Goal: Ask a question: Seek information or help from site administrators or community

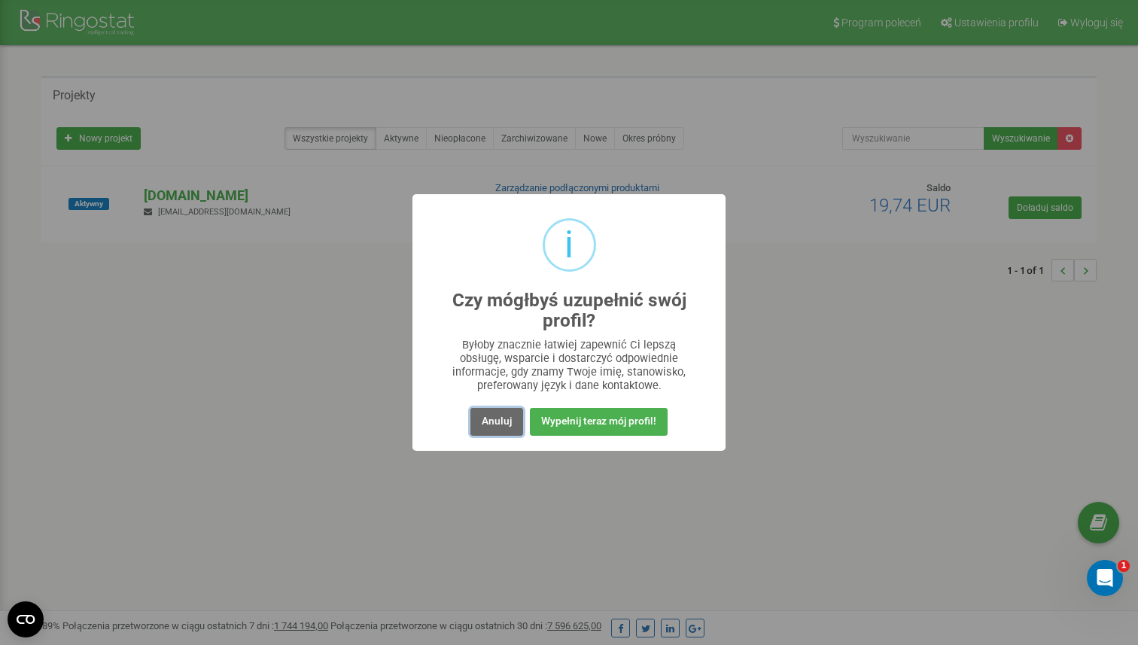
click at [495, 424] on button "Anuluj" at bounding box center [496, 422] width 53 height 28
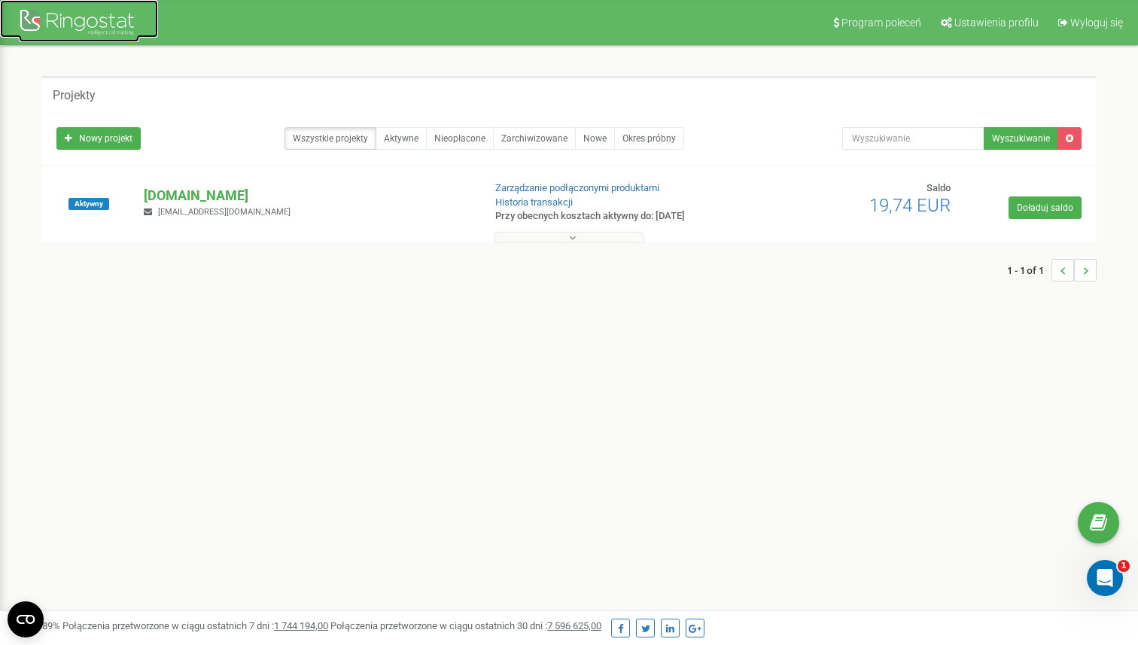
click at [121, 19] on div at bounding box center [79, 24] width 120 height 36
click at [1108, 567] on div "Otwórz komunikator Intercom" at bounding box center [1103, 576] width 50 height 50
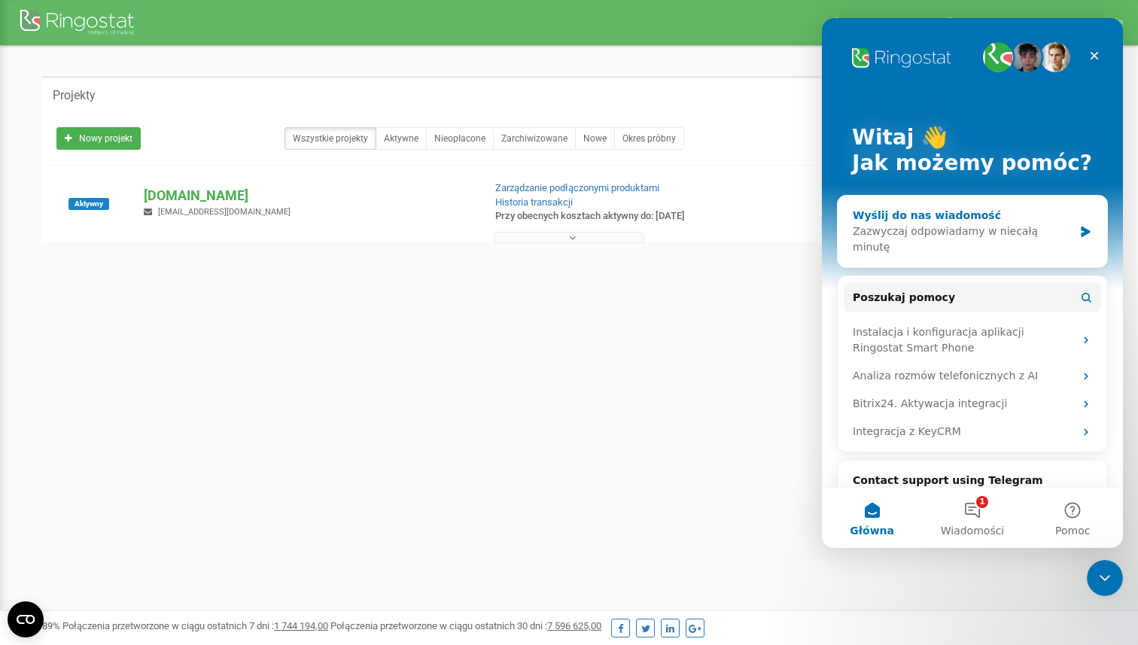
click at [996, 242] on div "Wyślij do nas wiadomość Zazwyczaj odpowiadamy w niecałą minutę" at bounding box center [972, 231] width 269 height 71
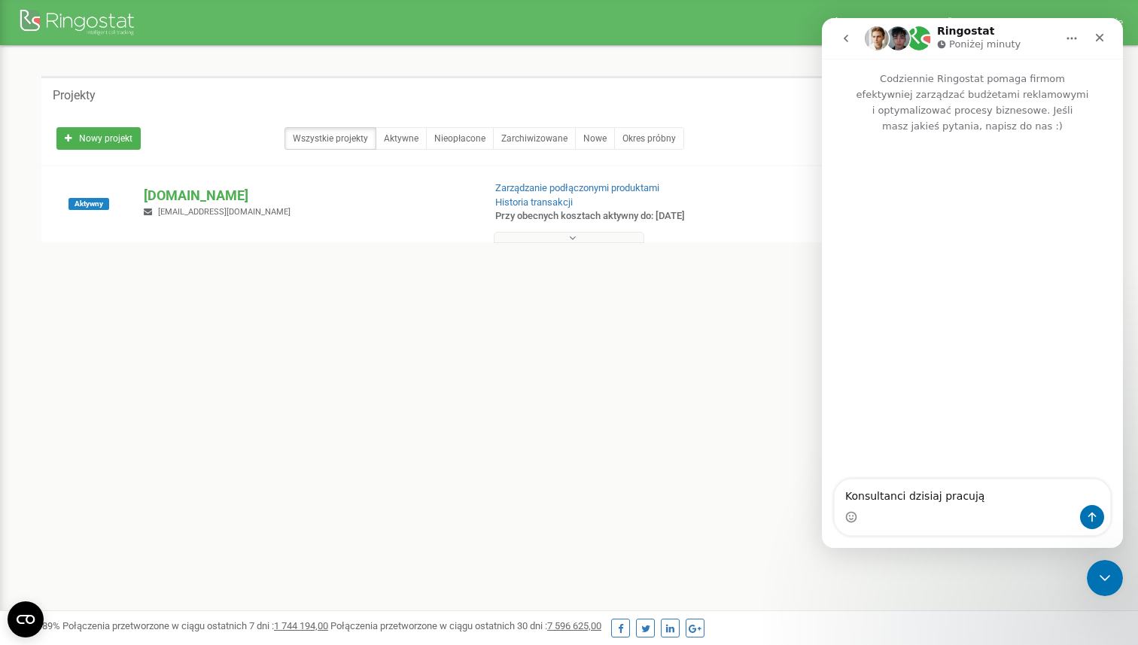
type textarea "Konsultanci dzisiaj pracują?"
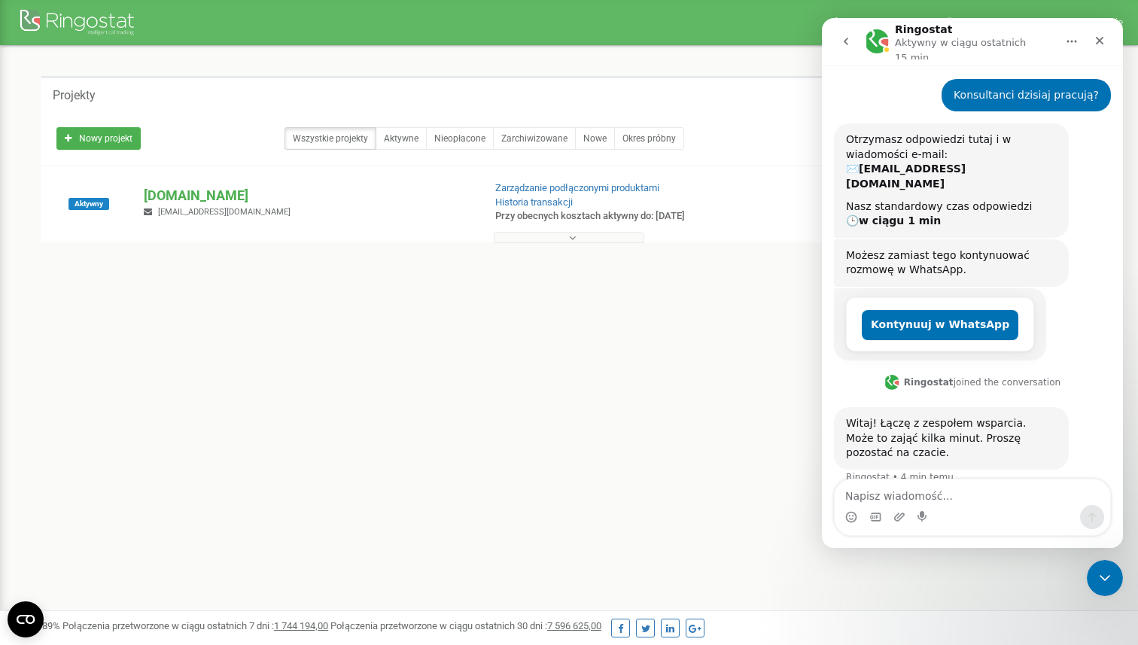
click at [830, 38] on nav "Ringostat Aktywny w ciągu ostatnich 15 min" at bounding box center [972, 41] width 301 height 47
click at [850, 42] on icon "go back" at bounding box center [846, 41] width 12 height 12
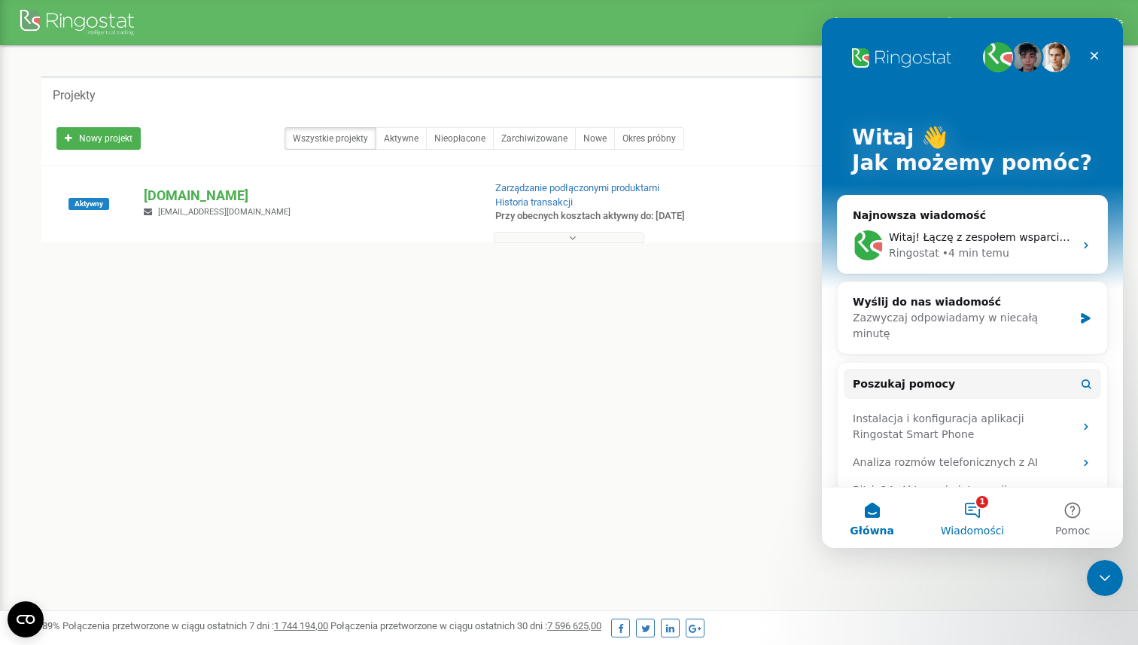
click at [977, 512] on button "1 Wiadomości" at bounding box center [972, 518] width 100 height 60
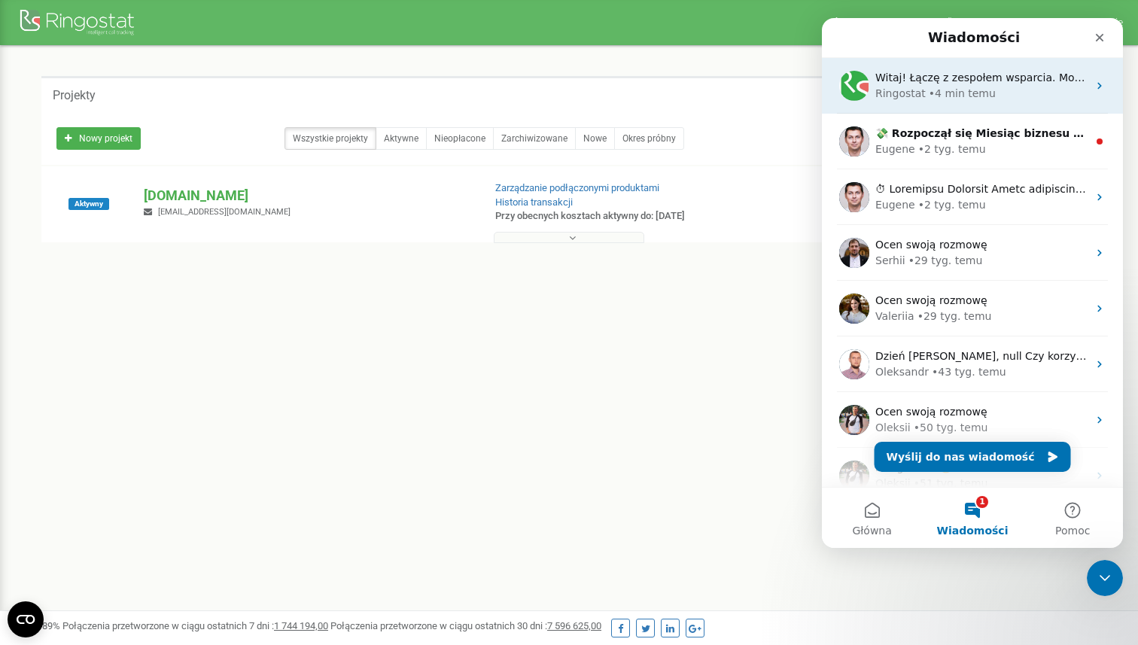
click at [988, 93] on div "Ringostat • 4 min temu" at bounding box center [981, 94] width 212 height 16
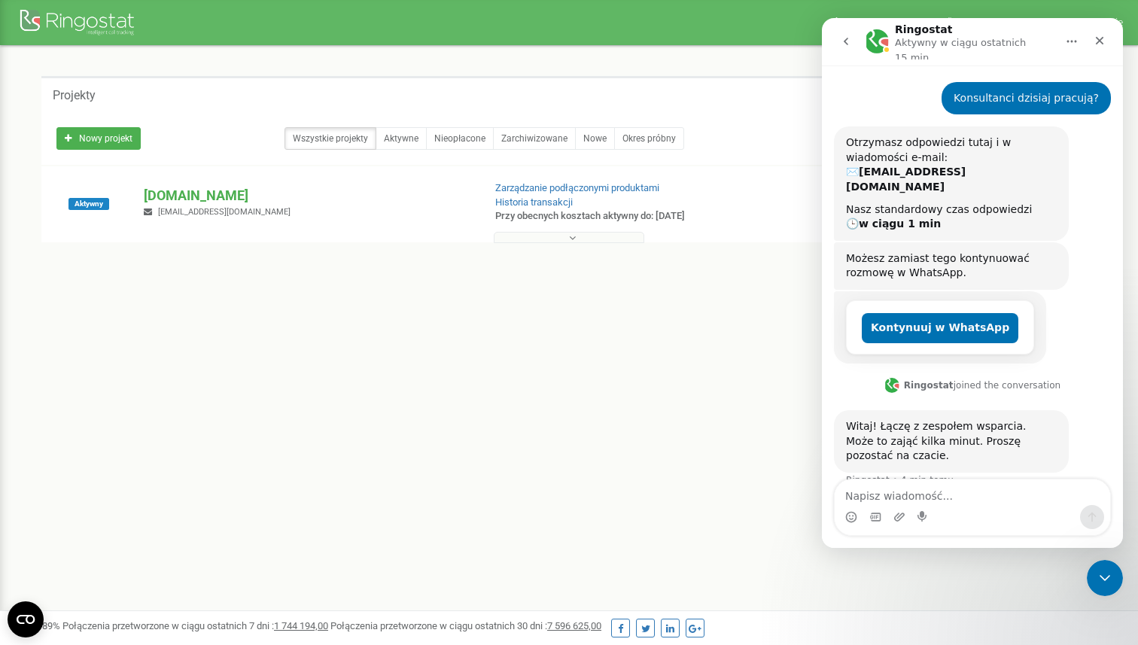
scroll to position [80, 0]
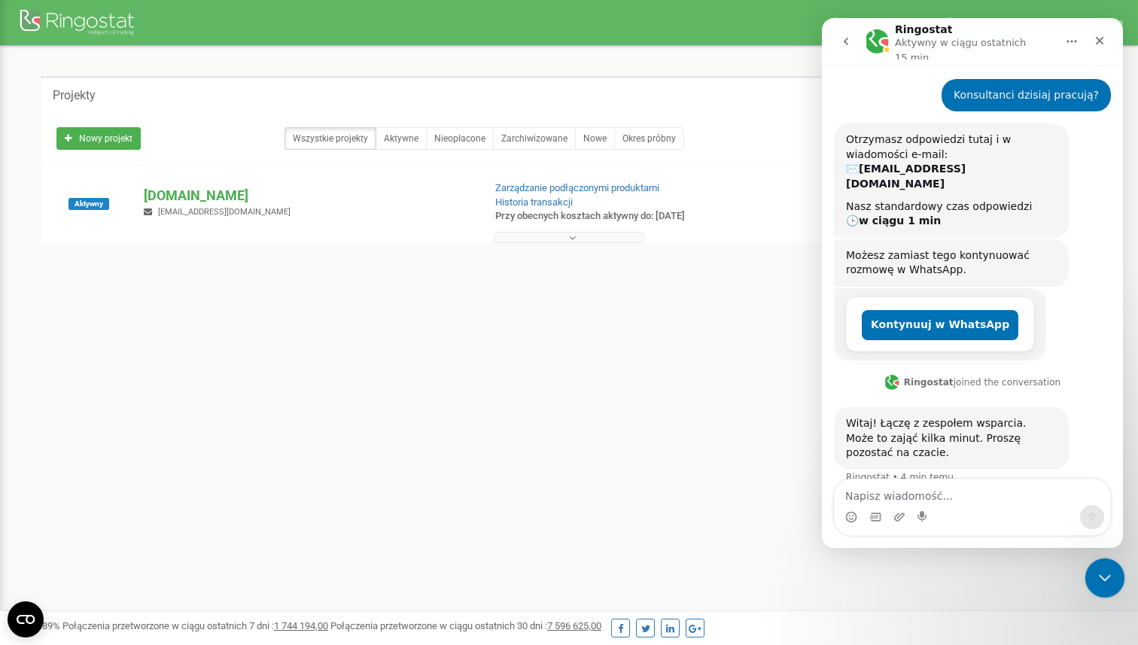
click at [1094, 585] on div "Zamknij komunikator Intercom" at bounding box center [1102, 576] width 36 height 36
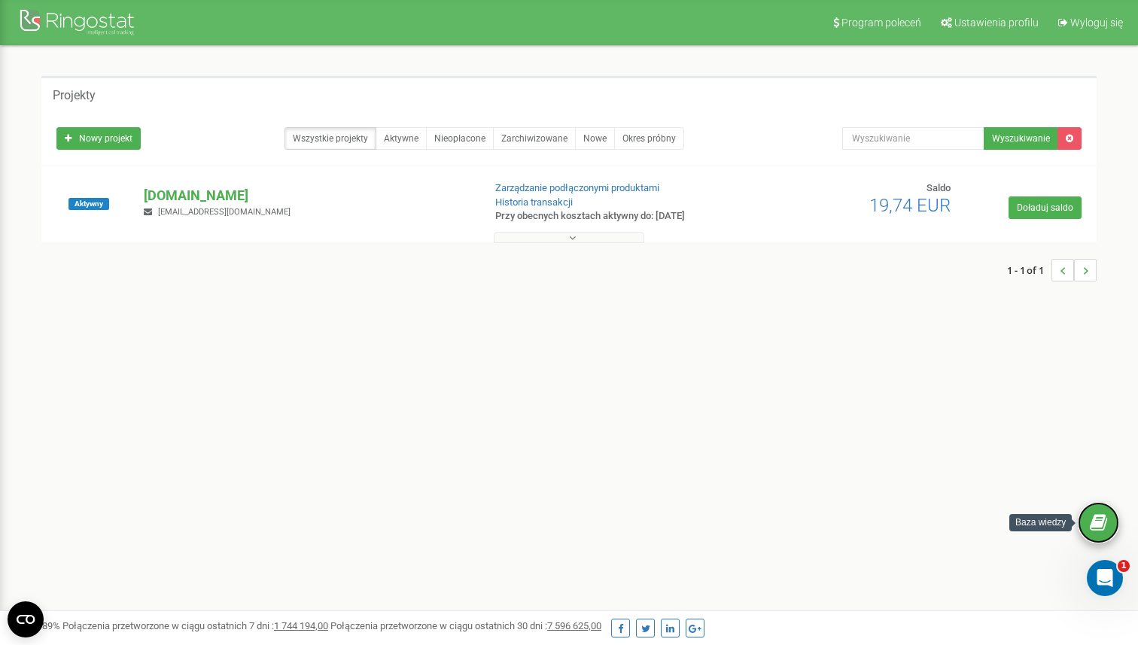
click at [1099, 516] on icon at bounding box center [1098, 523] width 17 height 23
click at [100, 17] on div at bounding box center [79, 24] width 120 height 36
click at [183, 191] on p "neyla.pl" at bounding box center [307, 196] width 327 height 20
click at [186, 199] on p "neyla.pl" at bounding box center [307, 196] width 327 height 20
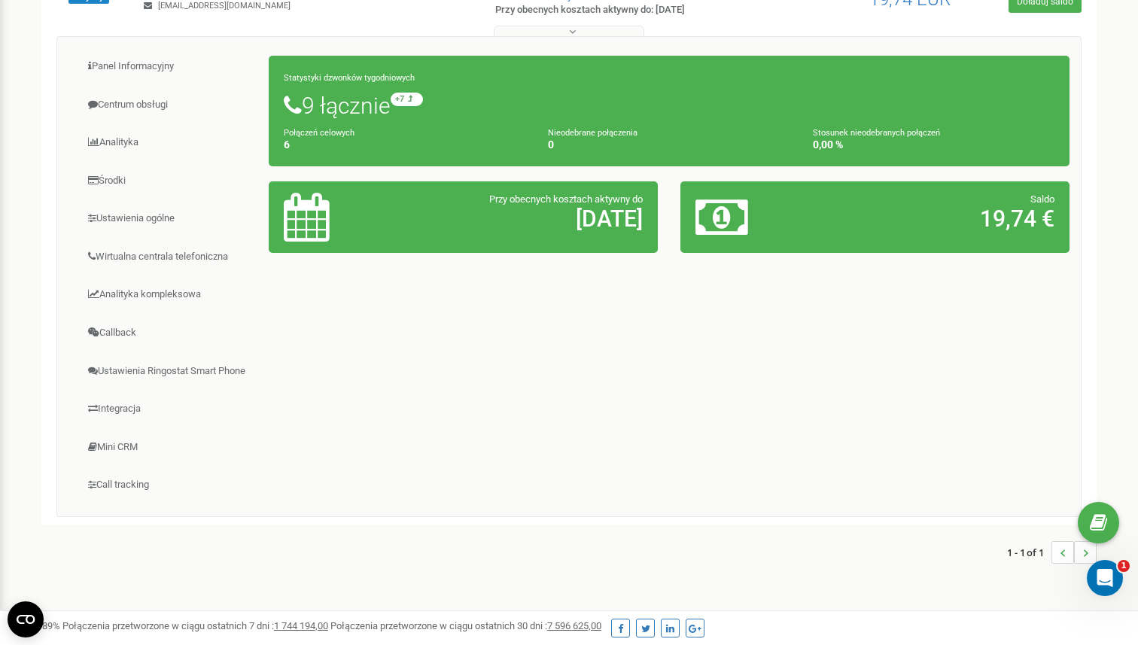
scroll to position [208, 0]
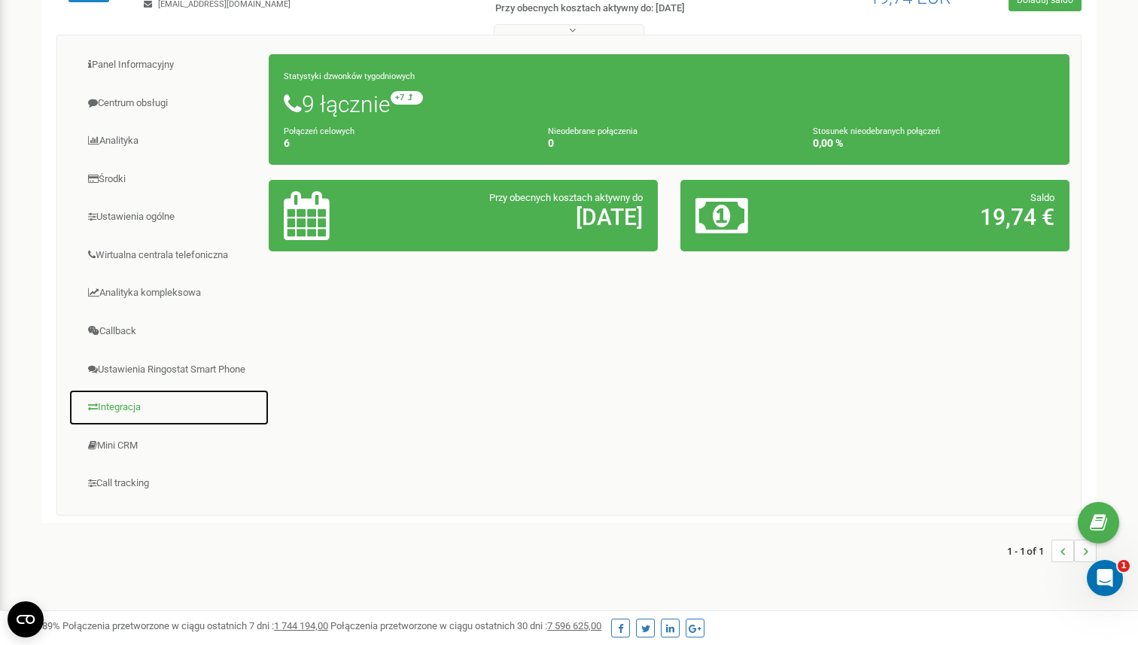
click at [123, 417] on link "Integracja" at bounding box center [168, 407] width 201 height 37
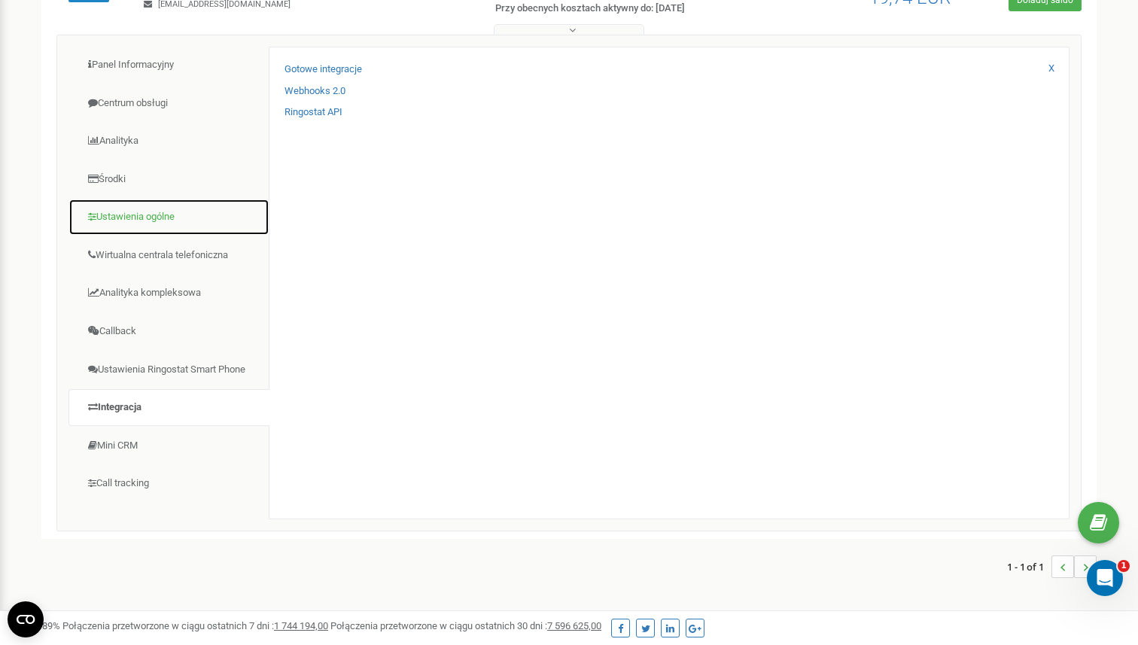
click at [157, 226] on link "Ustawienia ogólne" at bounding box center [168, 217] width 201 height 37
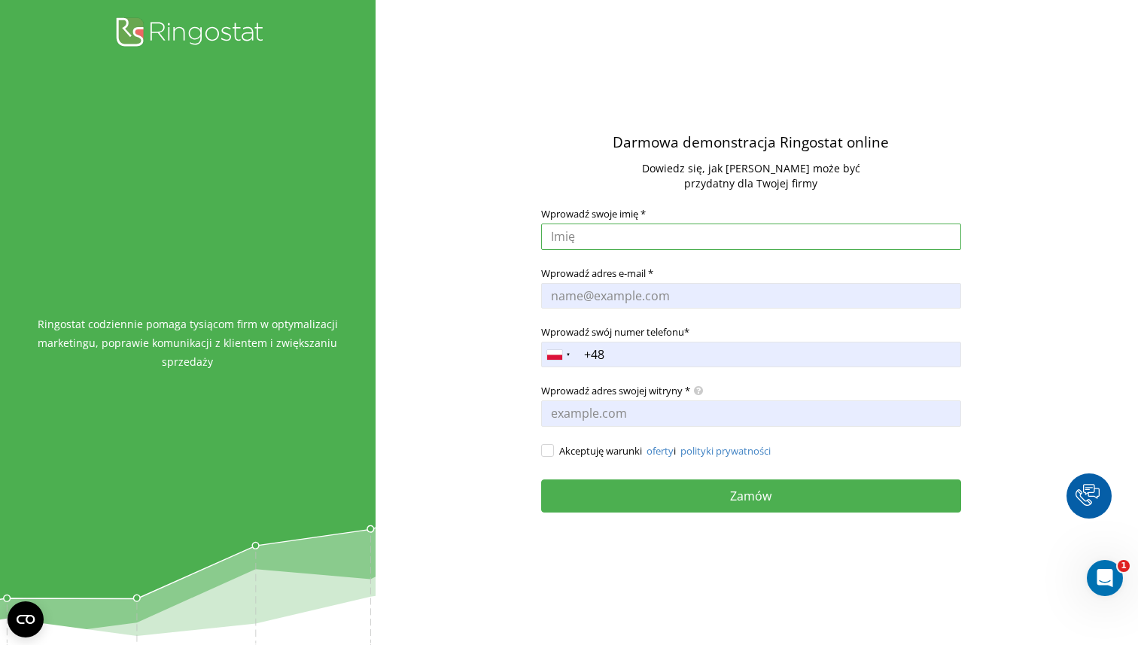
click at [630, 225] on input "Wprowadź swoje imię *" at bounding box center [751, 237] width 421 height 26
